Goal: Find specific page/section: Find specific page/section

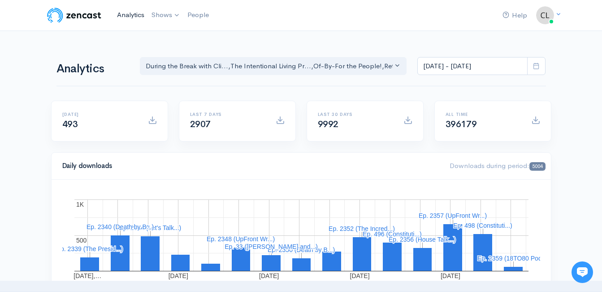
click at [130, 17] on link "Analytics" at bounding box center [130, 14] width 35 height 19
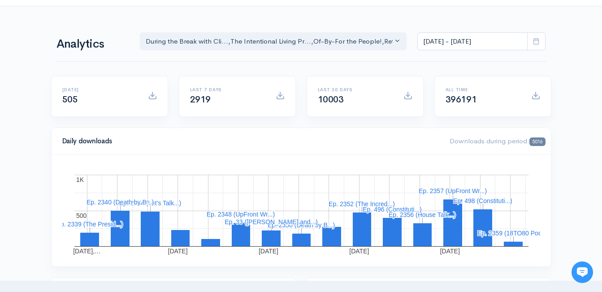
scroll to position [45, 0]
